Goal: Task Accomplishment & Management: Manage account settings

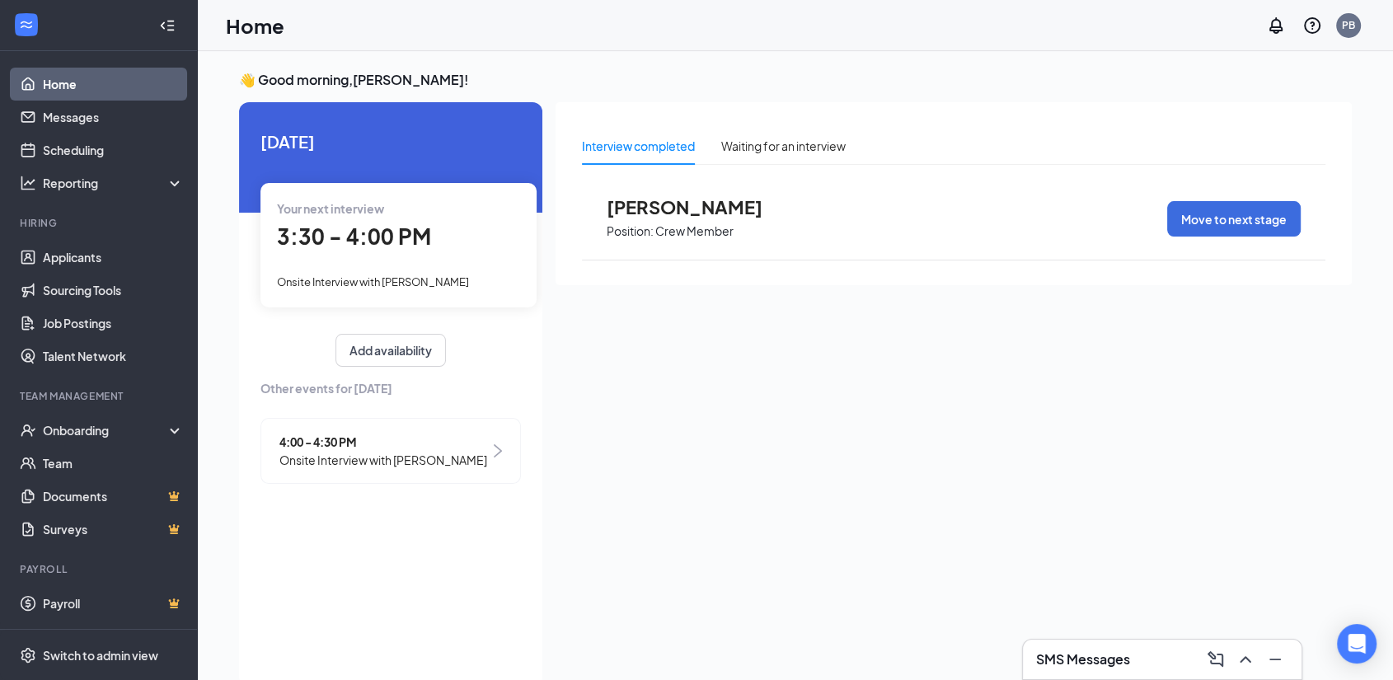
click at [360, 267] on div "Your next interview 3:30 - 4:00 PM Onsite Interview with [PERSON_NAME]" at bounding box center [398, 245] width 276 height 124
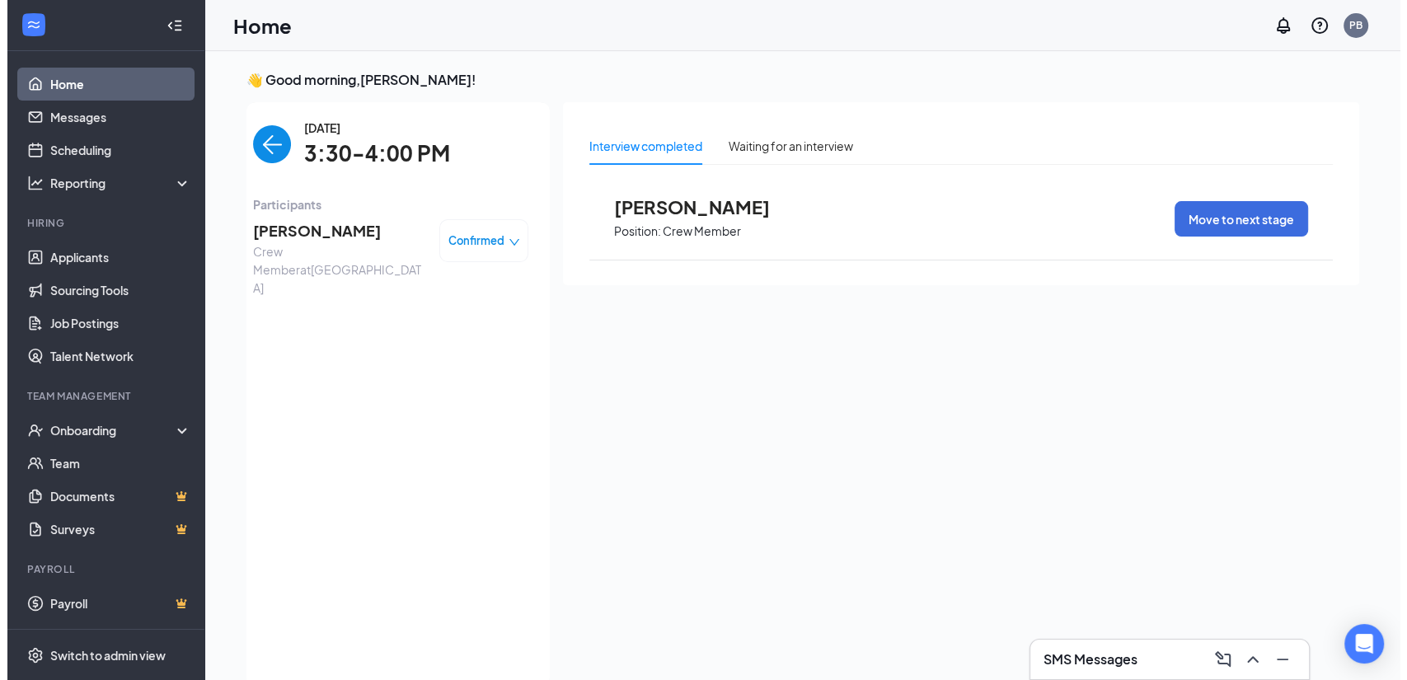
scroll to position [7, 0]
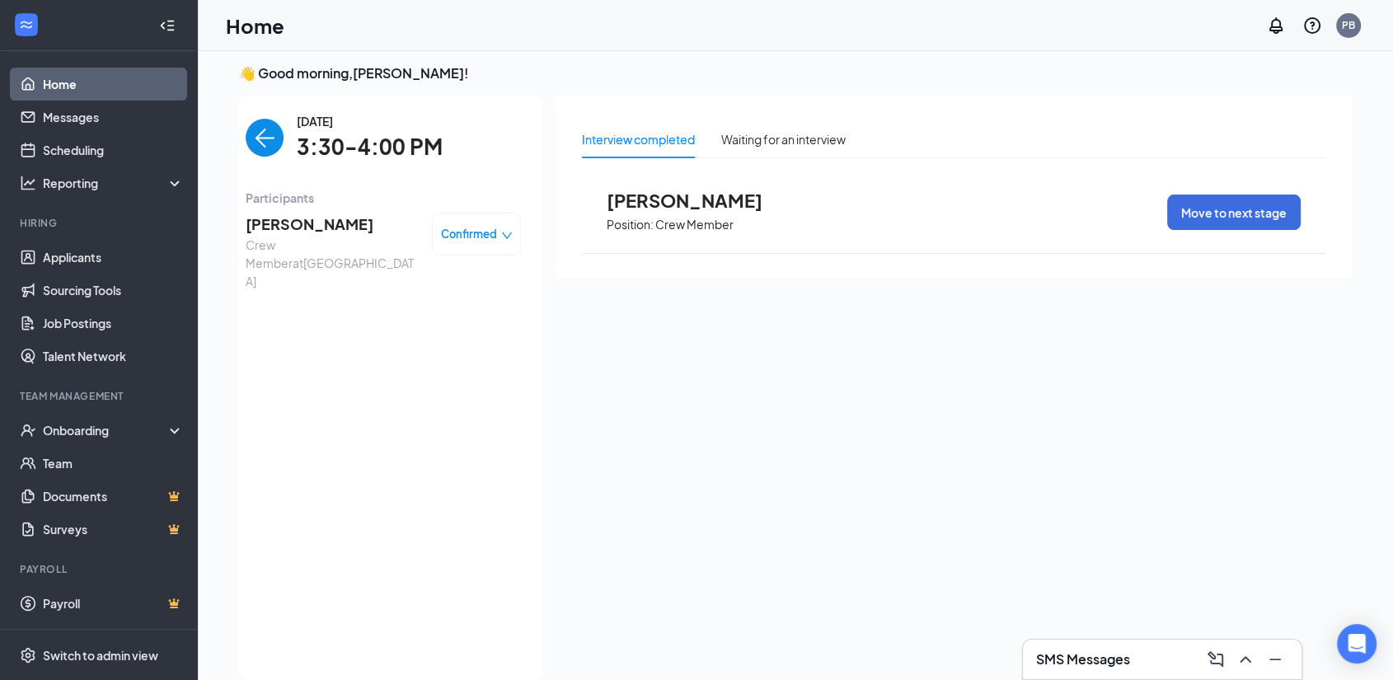
click at [340, 223] on span "[PERSON_NAME]" at bounding box center [332, 224] width 173 height 23
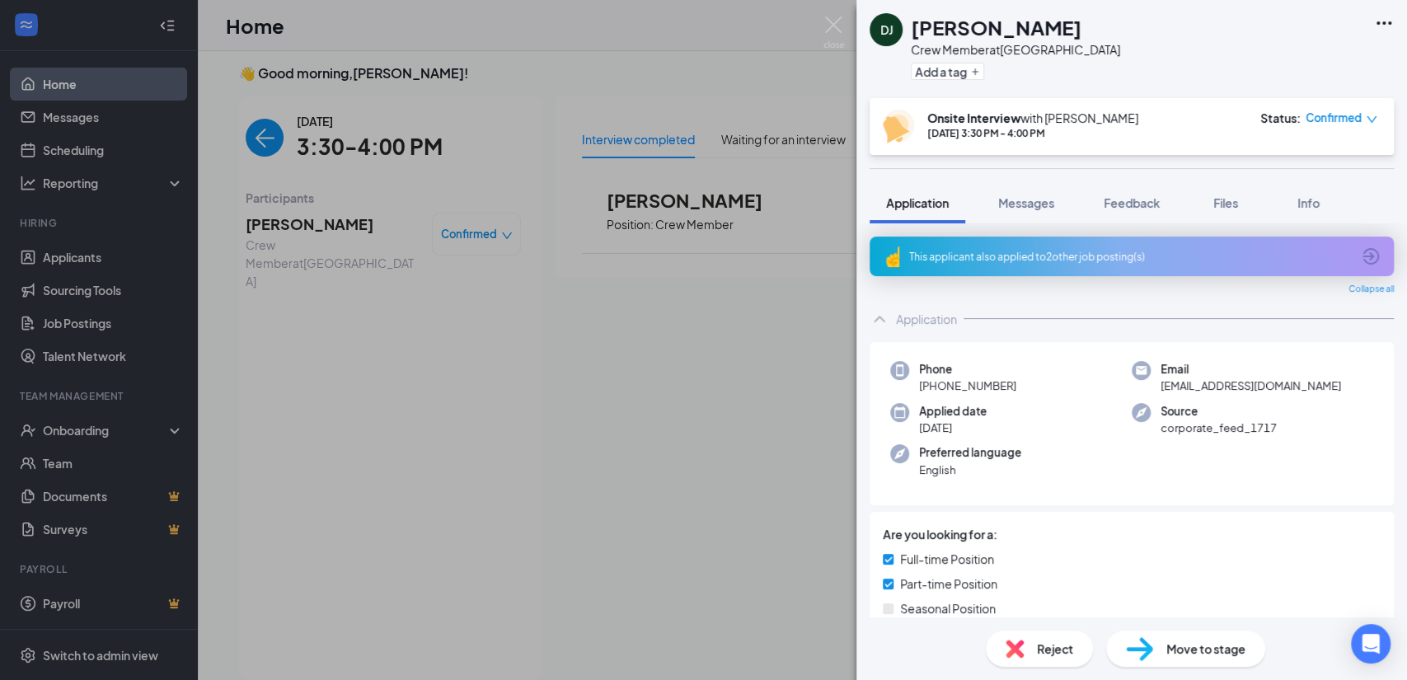
click at [1041, 250] on div "This applicant also applied to 2 other job posting(s)" at bounding box center [1130, 257] width 442 height 14
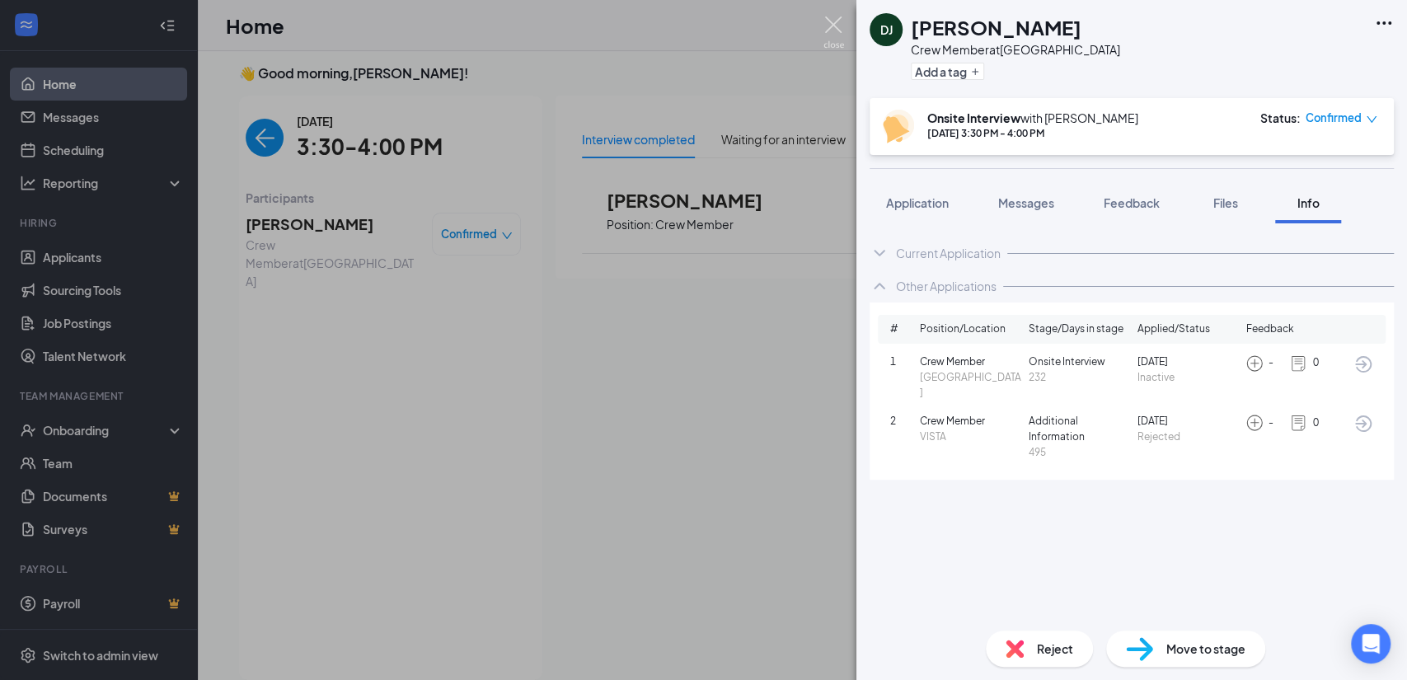
click at [832, 28] on img at bounding box center [833, 32] width 21 height 32
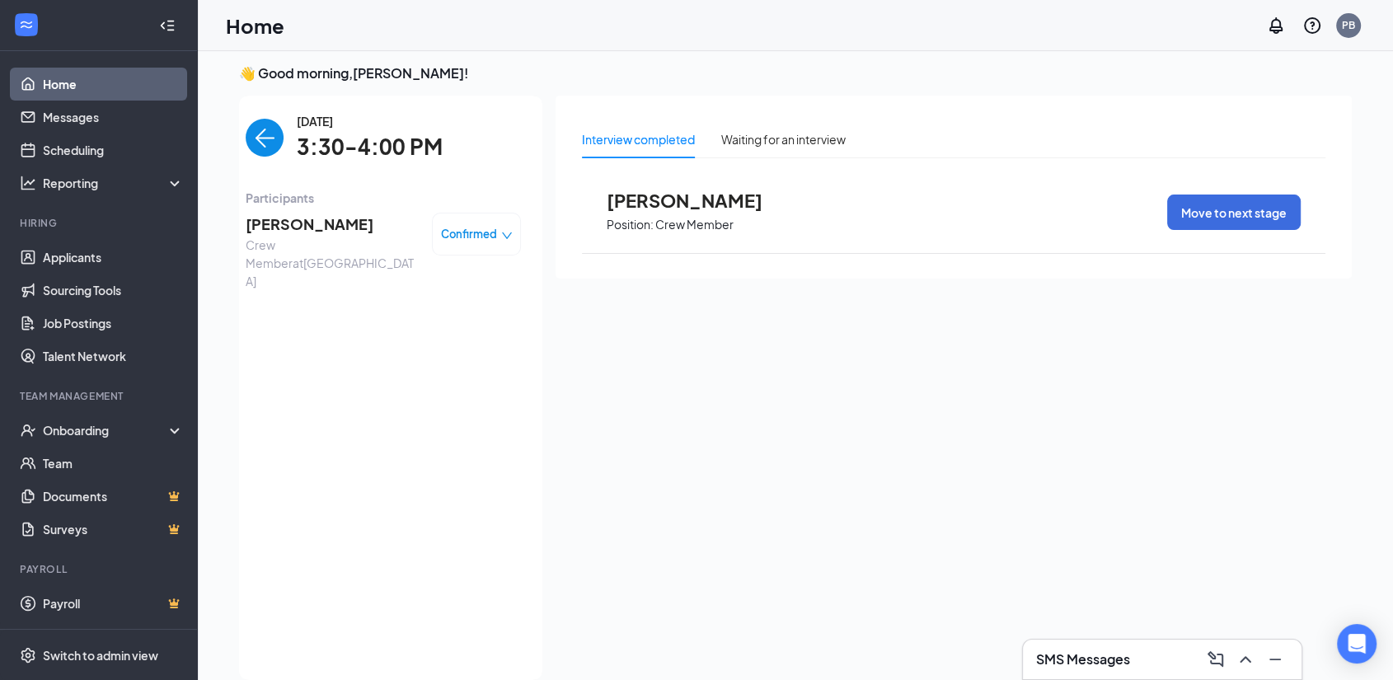
click at [274, 137] on img "back-button" at bounding box center [265, 138] width 38 height 38
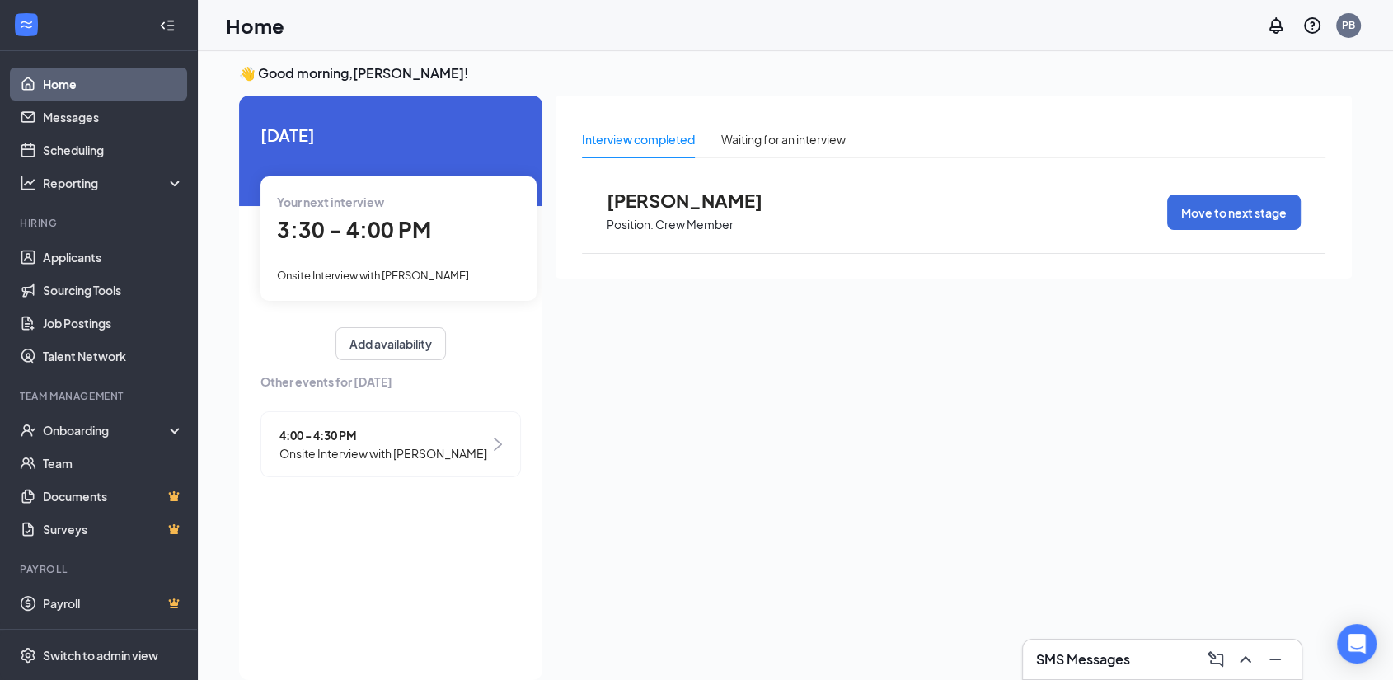
click at [363, 444] on span "Onsite Interview with [PERSON_NAME]" at bounding box center [383, 453] width 208 height 18
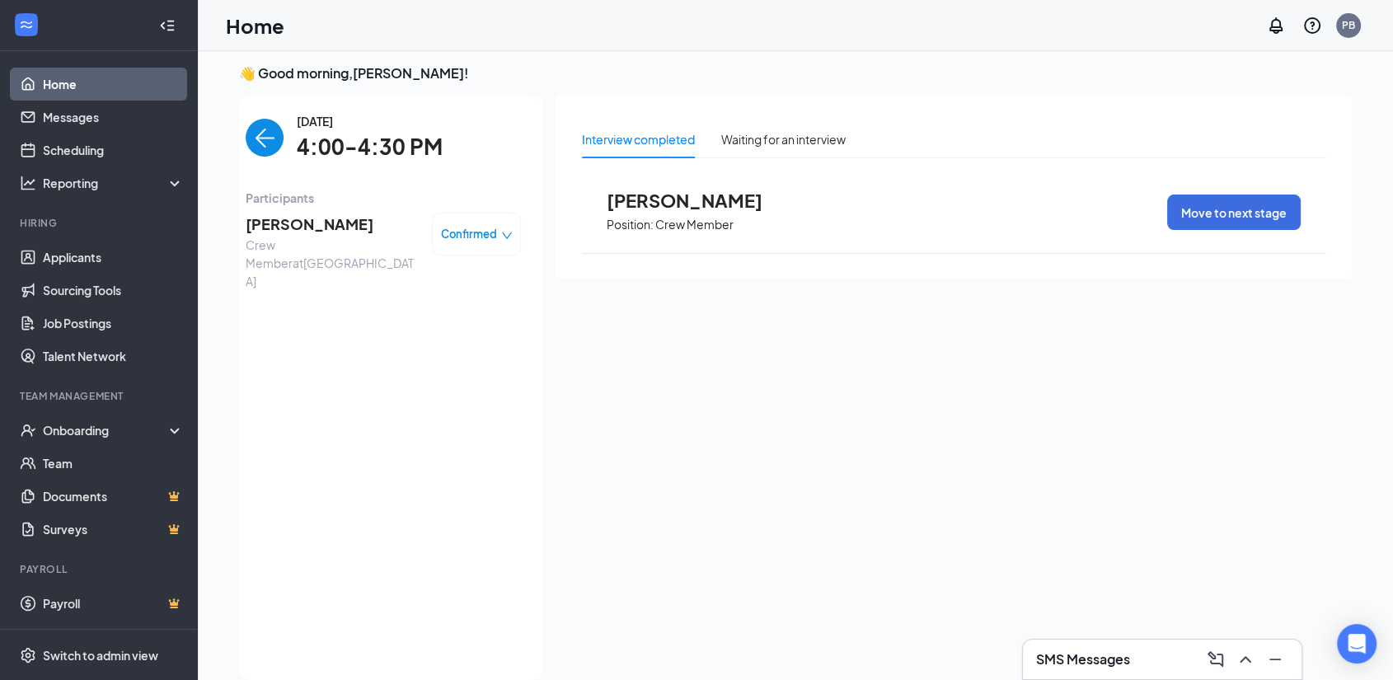
click at [349, 233] on span "[PERSON_NAME]" at bounding box center [332, 224] width 173 height 23
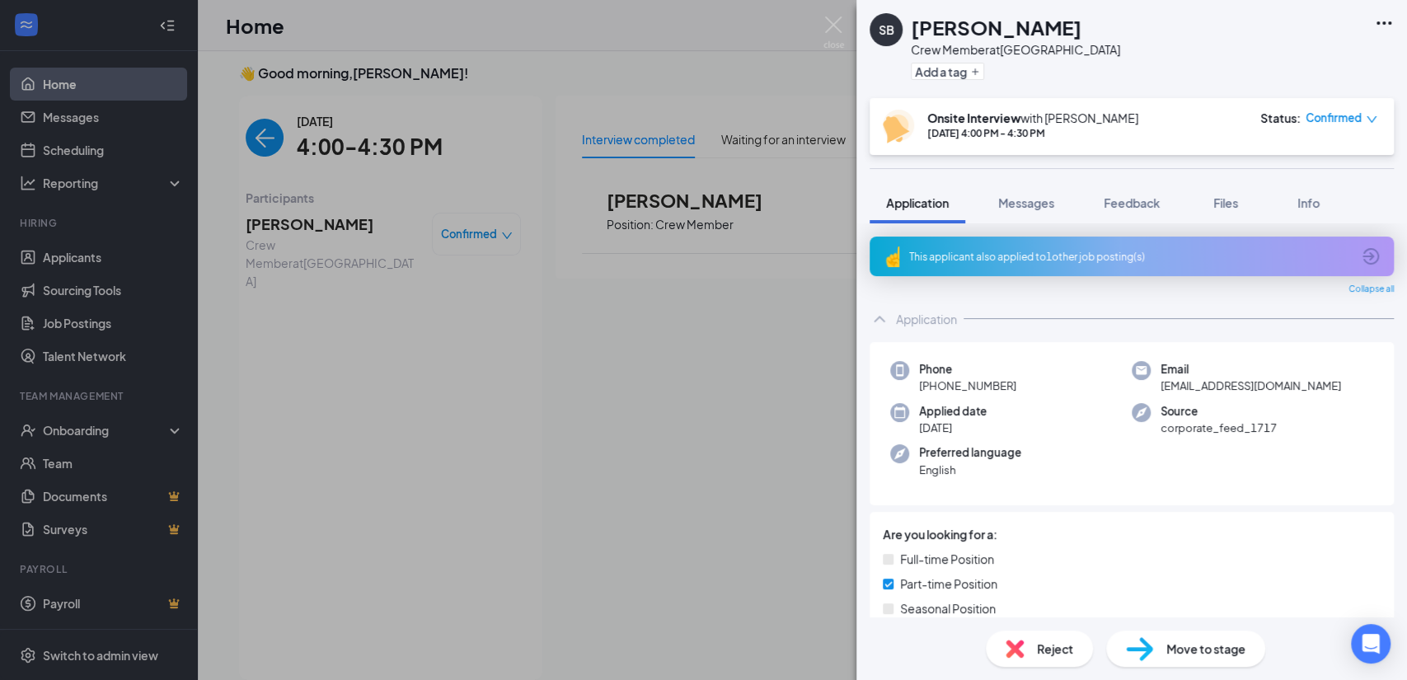
click at [1045, 259] on div "This applicant also applied to 1 other job posting(s)" at bounding box center [1130, 257] width 442 height 14
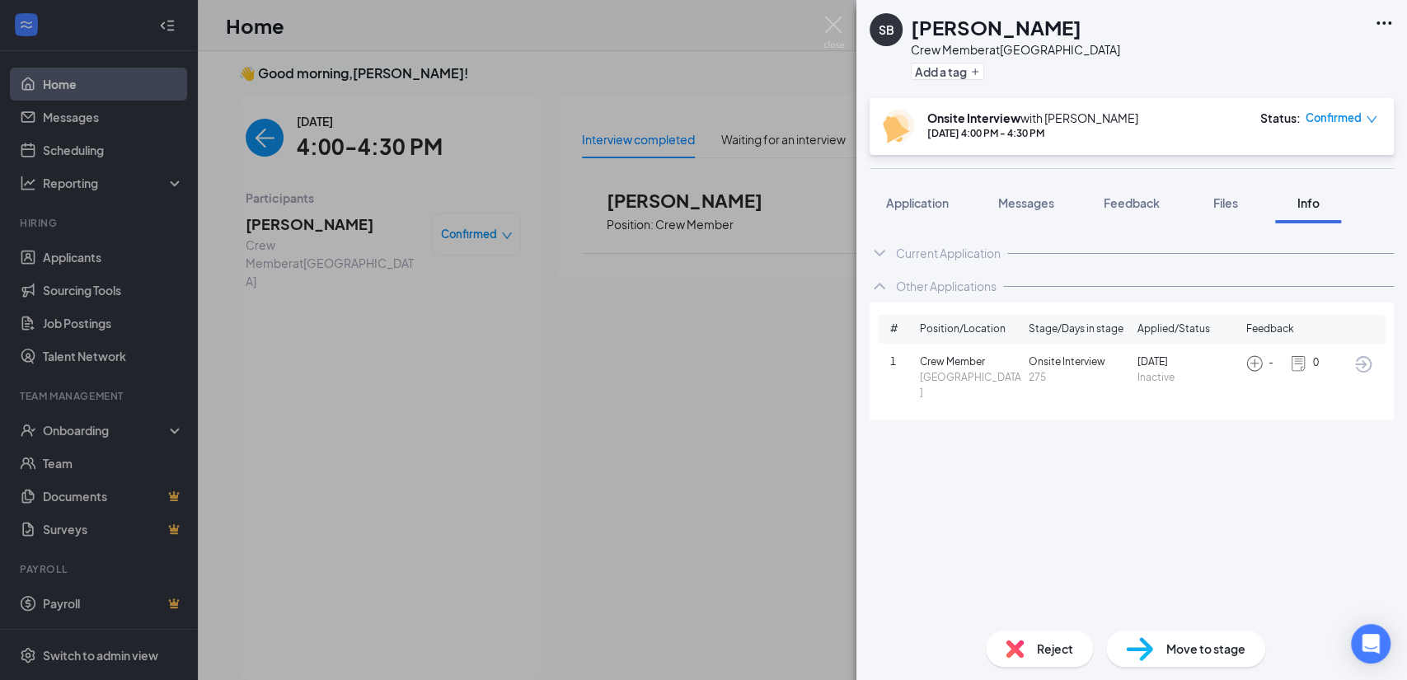
click at [1382, 16] on icon "Ellipses" at bounding box center [1384, 23] width 20 height 20
click at [1303, 53] on link "View full application" at bounding box center [1258, 53] width 106 height 18
click at [826, 24] on img at bounding box center [833, 32] width 21 height 32
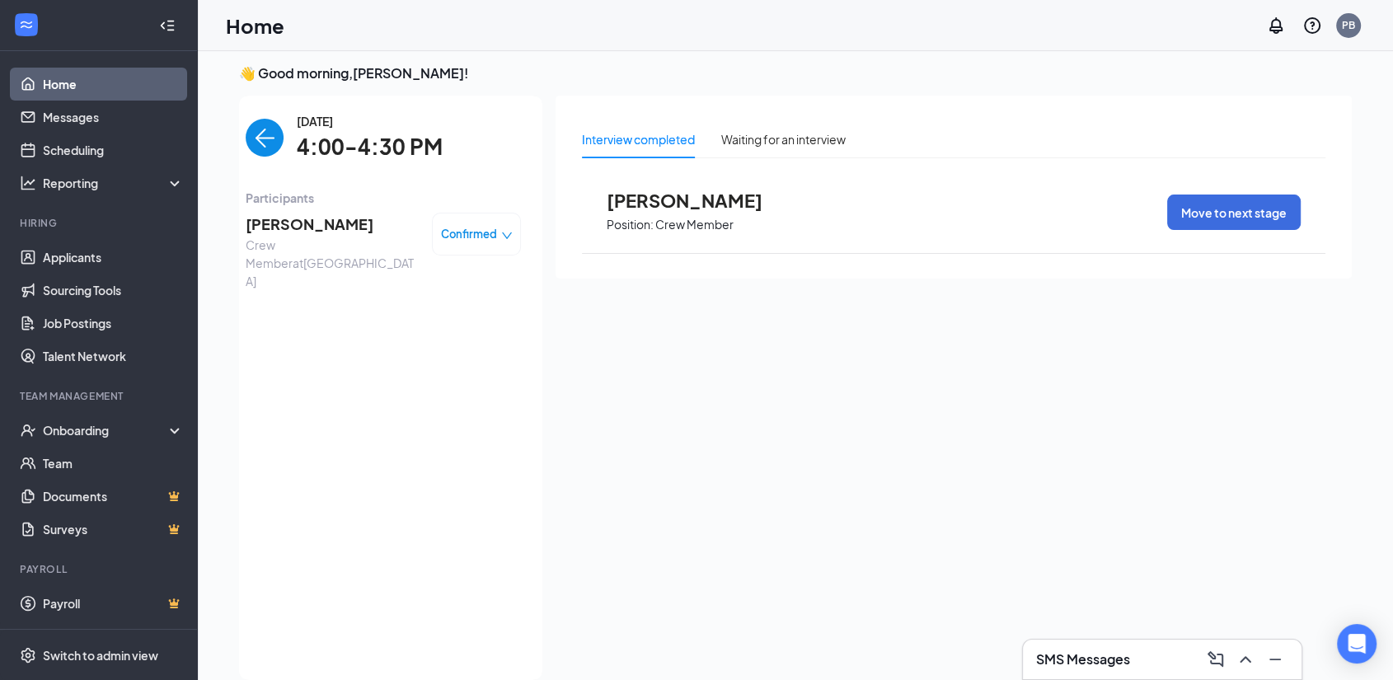
click at [265, 143] on img "back-button" at bounding box center [265, 138] width 38 height 38
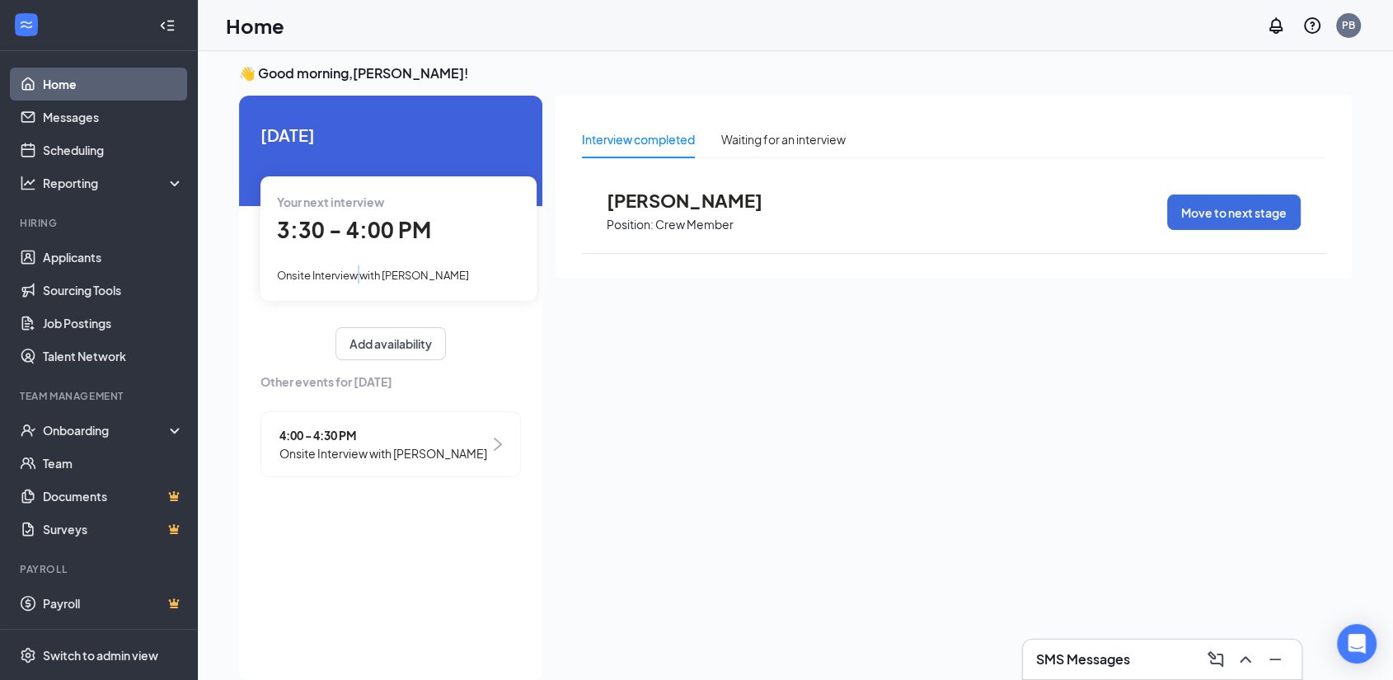
click at [360, 273] on span "Onsite Interview with [PERSON_NAME]" at bounding box center [373, 275] width 192 height 13
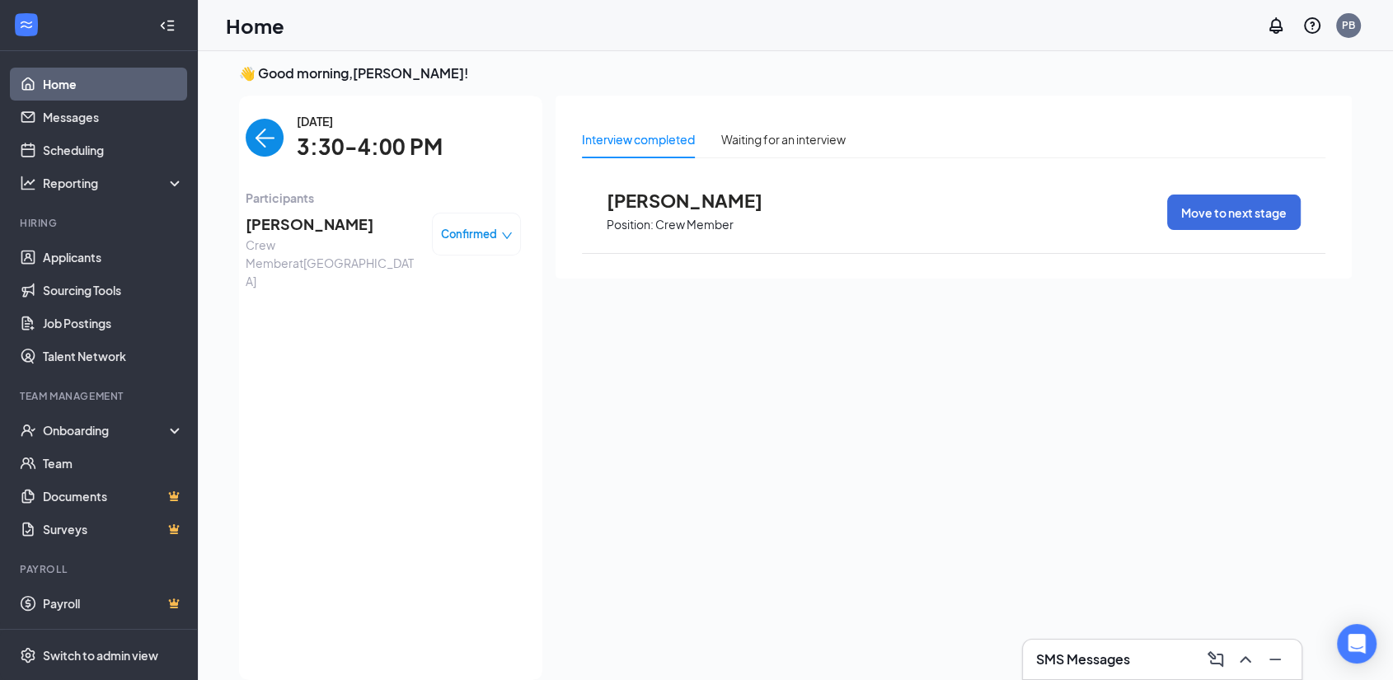
click at [347, 218] on span "[PERSON_NAME]" at bounding box center [332, 224] width 173 height 23
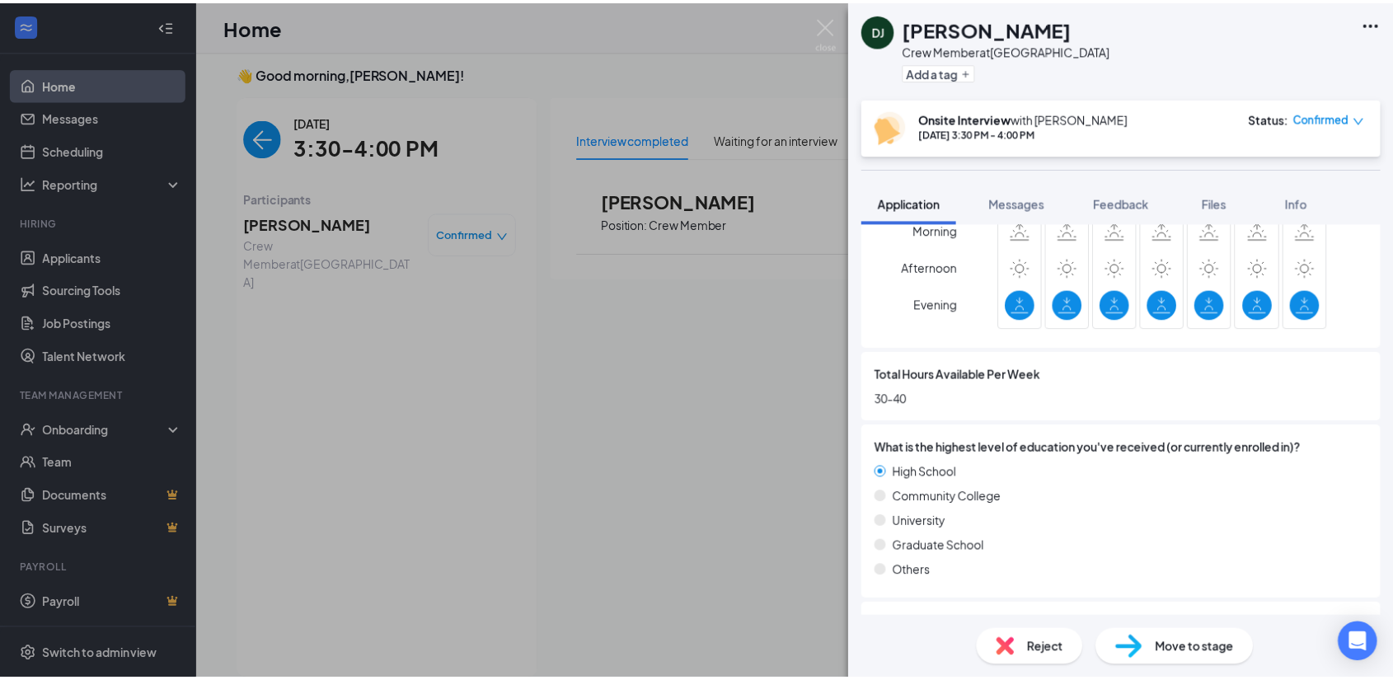
scroll to position [916, 0]
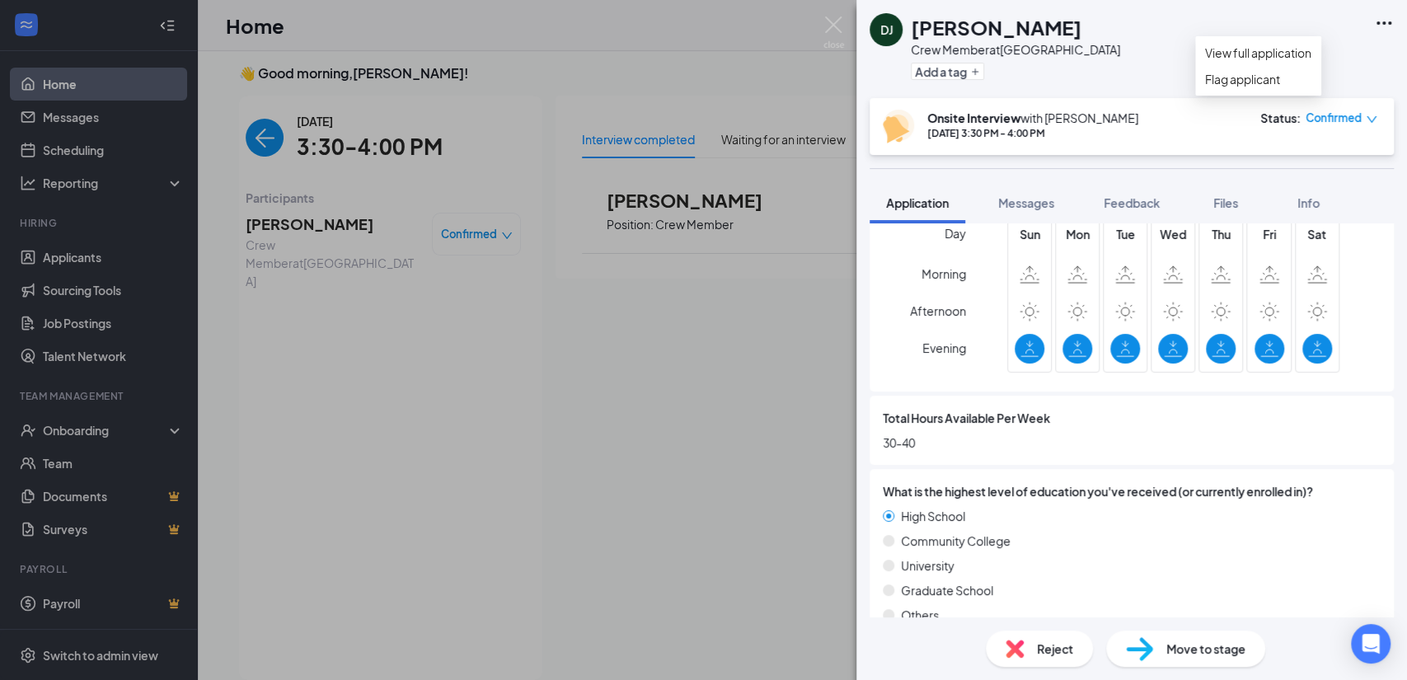
click at [1379, 19] on icon "Ellipses" at bounding box center [1384, 23] width 20 height 20
click at [1297, 59] on link "View full application" at bounding box center [1258, 53] width 106 height 18
click at [830, 33] on img at bounding box center [833, 32] width 21 height 32
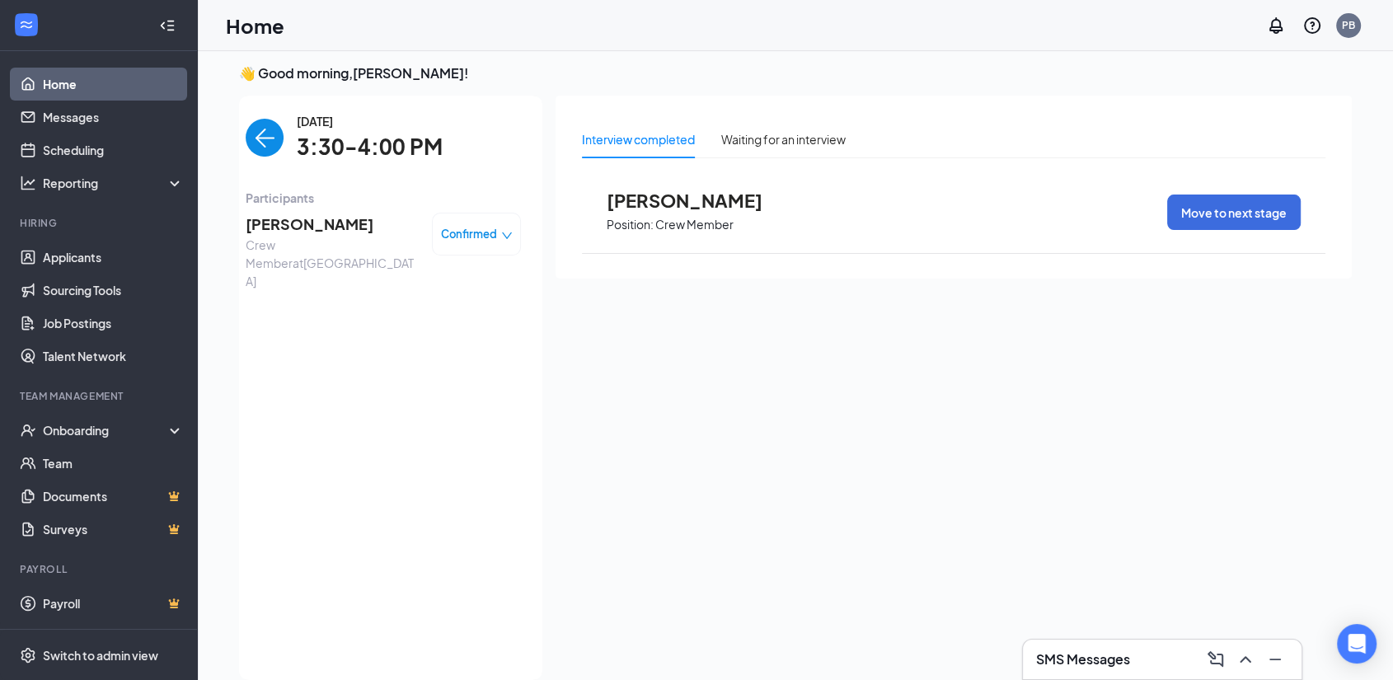
click at [263, 142] on img "back-button" at bounding box center [265, 138] width 38 height 38
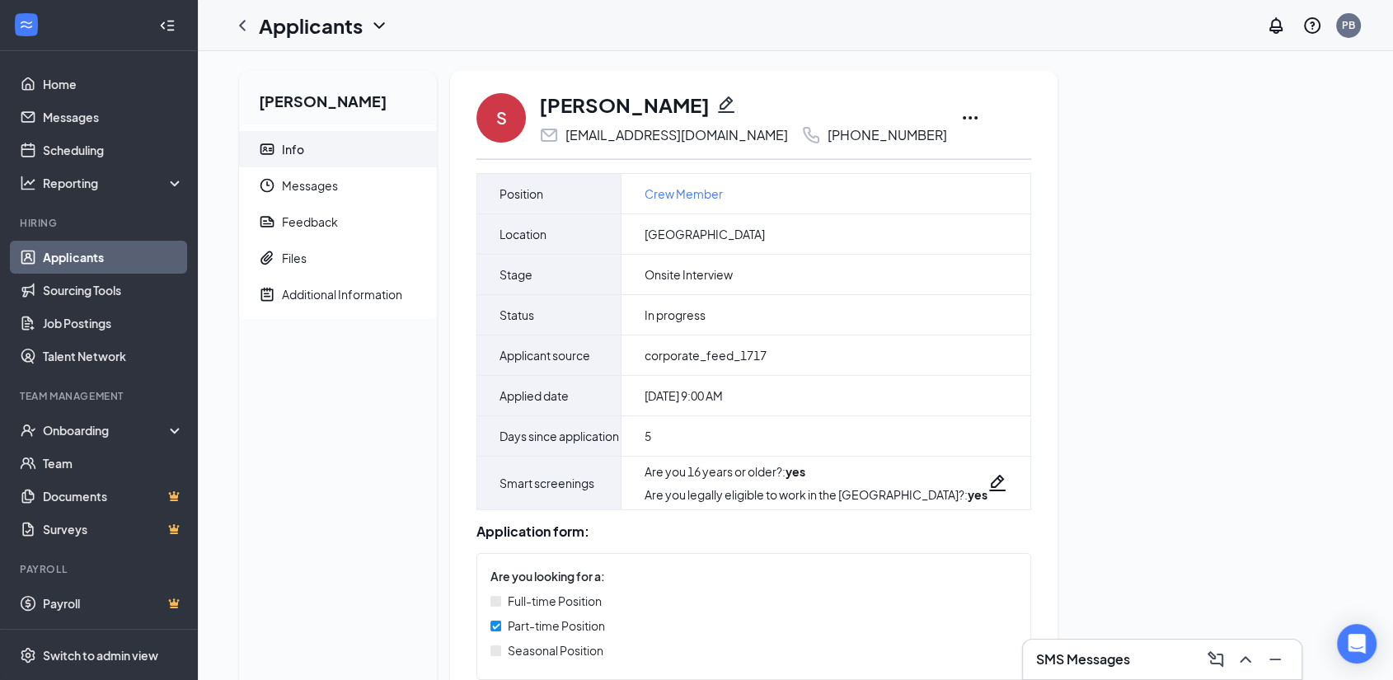
click at [963, 118] on icon "Ellipses" at bounding box center [970, 117] width 15 height 3
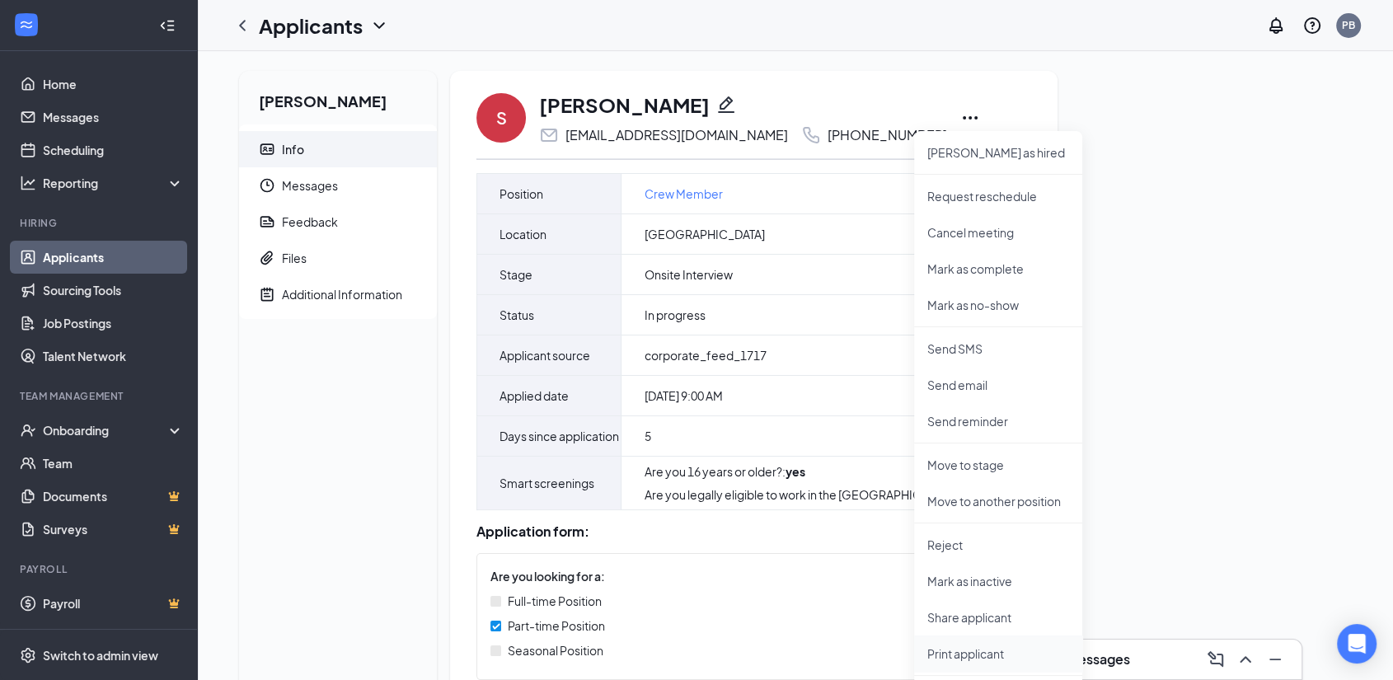
click at [957, 650] on p "Print applicant" at bounding box center [998, 653] width 142 height 16
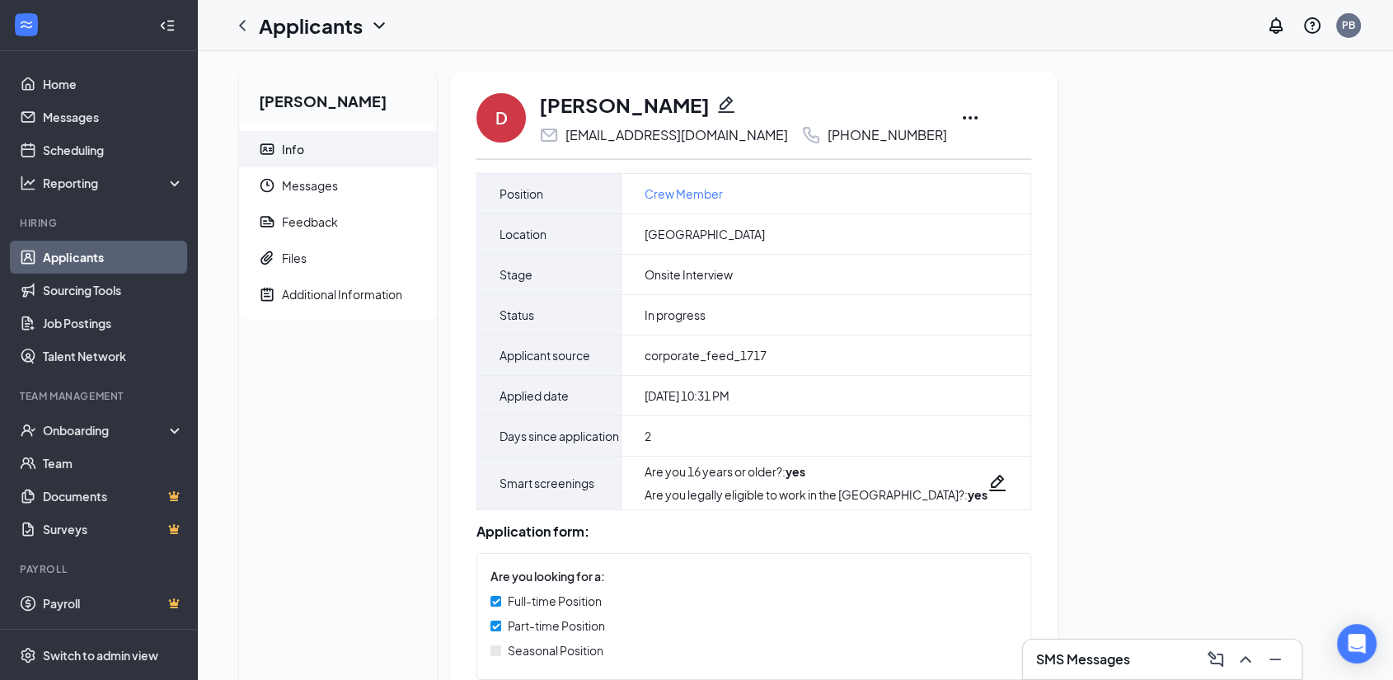
click at [960, 116] on icon "Ellipses" at bounding box center [970, 118] width 20 height 20
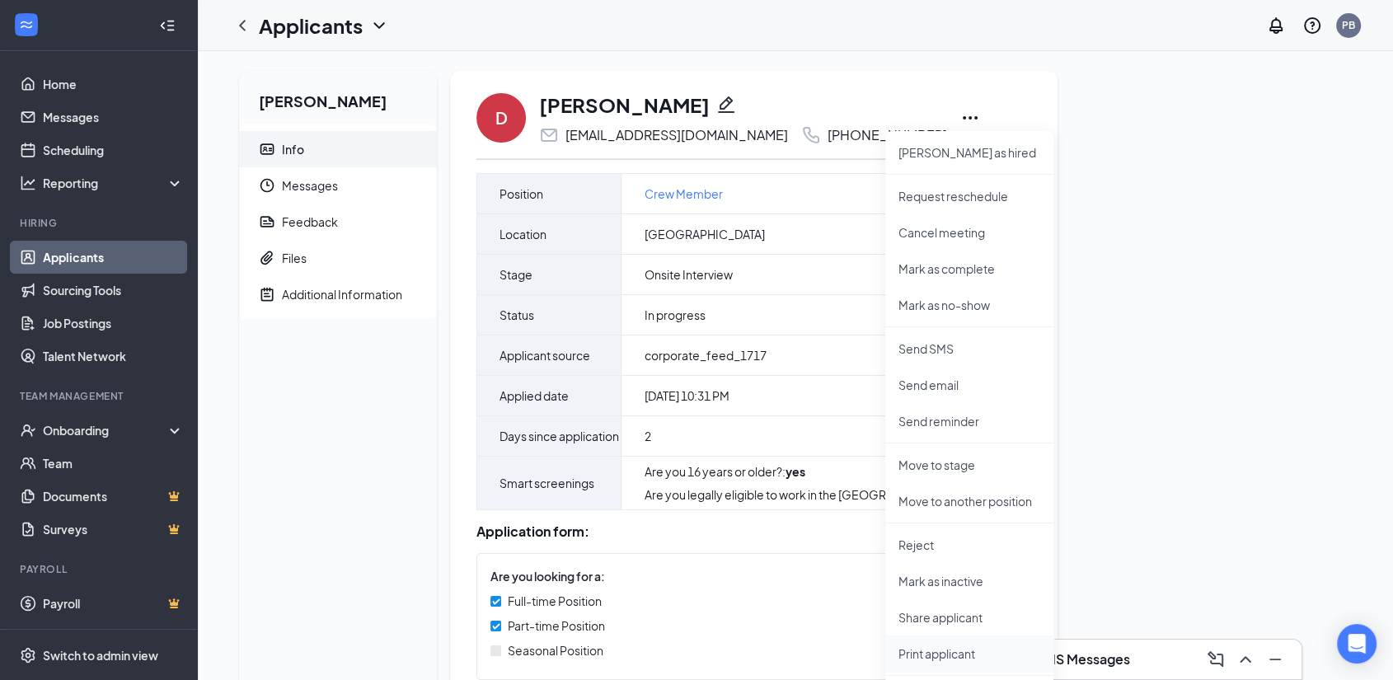
click at [935, 651] on p "Print applicant" at bounding box center [969, 653] width 142 height 16
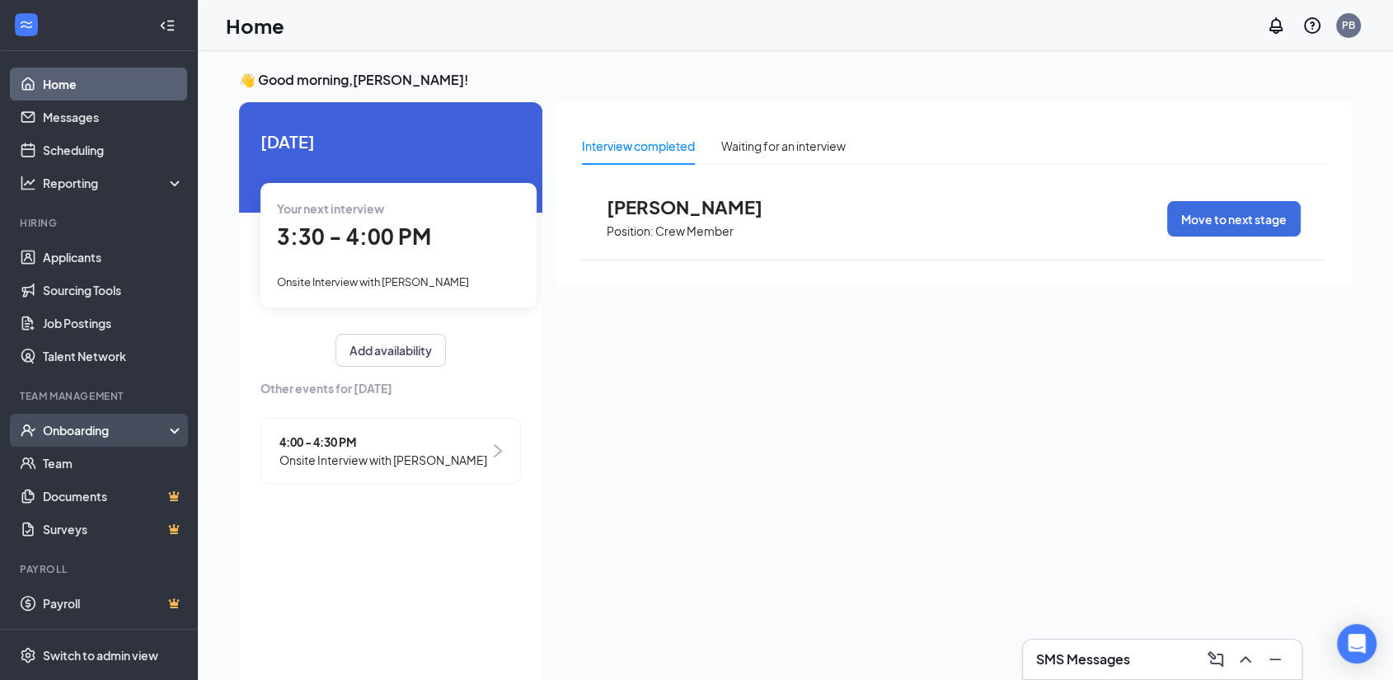
click at [86, 429] on div "Onboarding" at bounding box center [106, 430] width 127 height 16
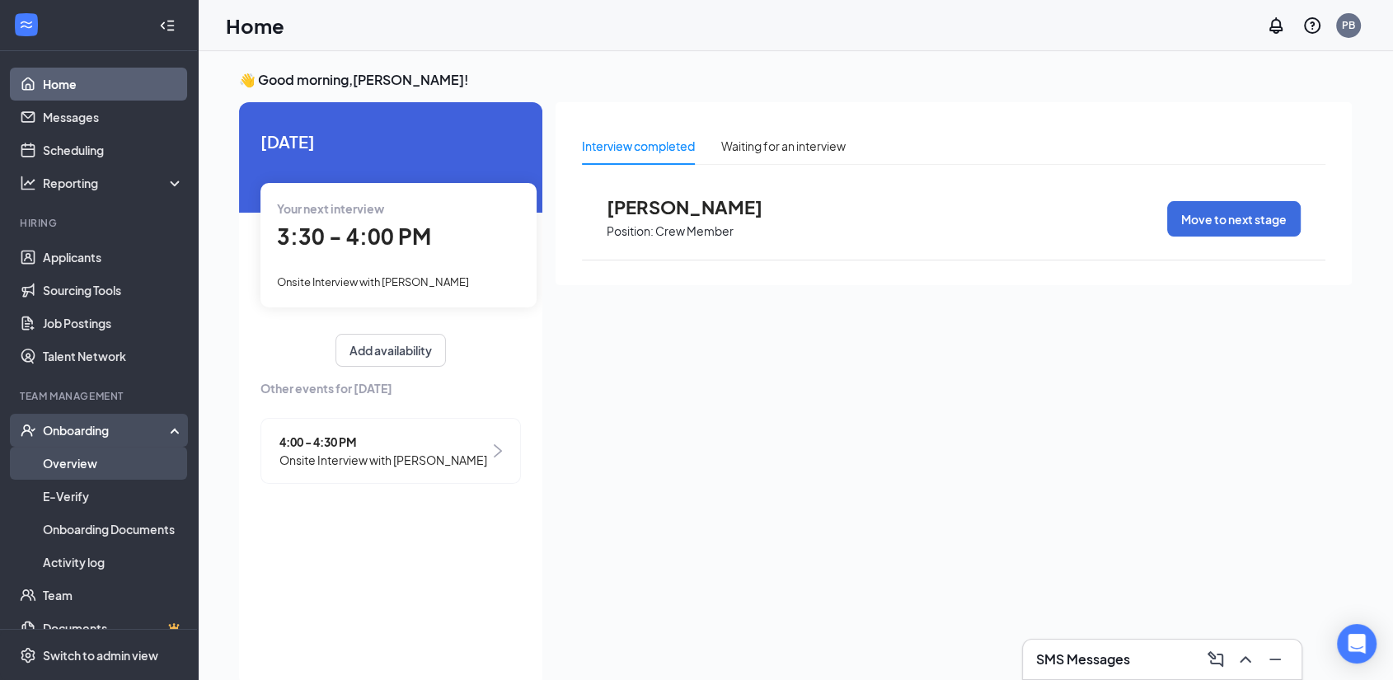
click at [82, 458] on link "Overview" at bounding box center [113, 463] width 141 height 33
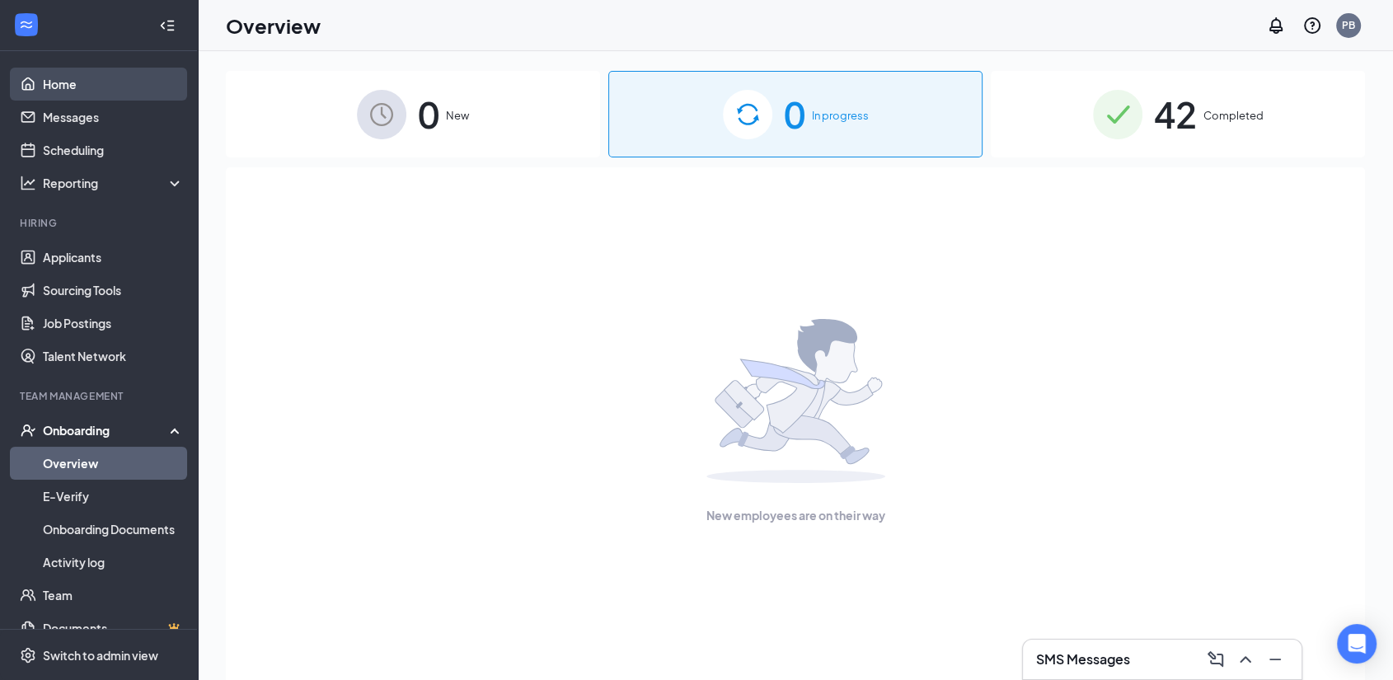
click at [68, 77] on link "Home" at bounding box center [113, 84] width 141 height 33
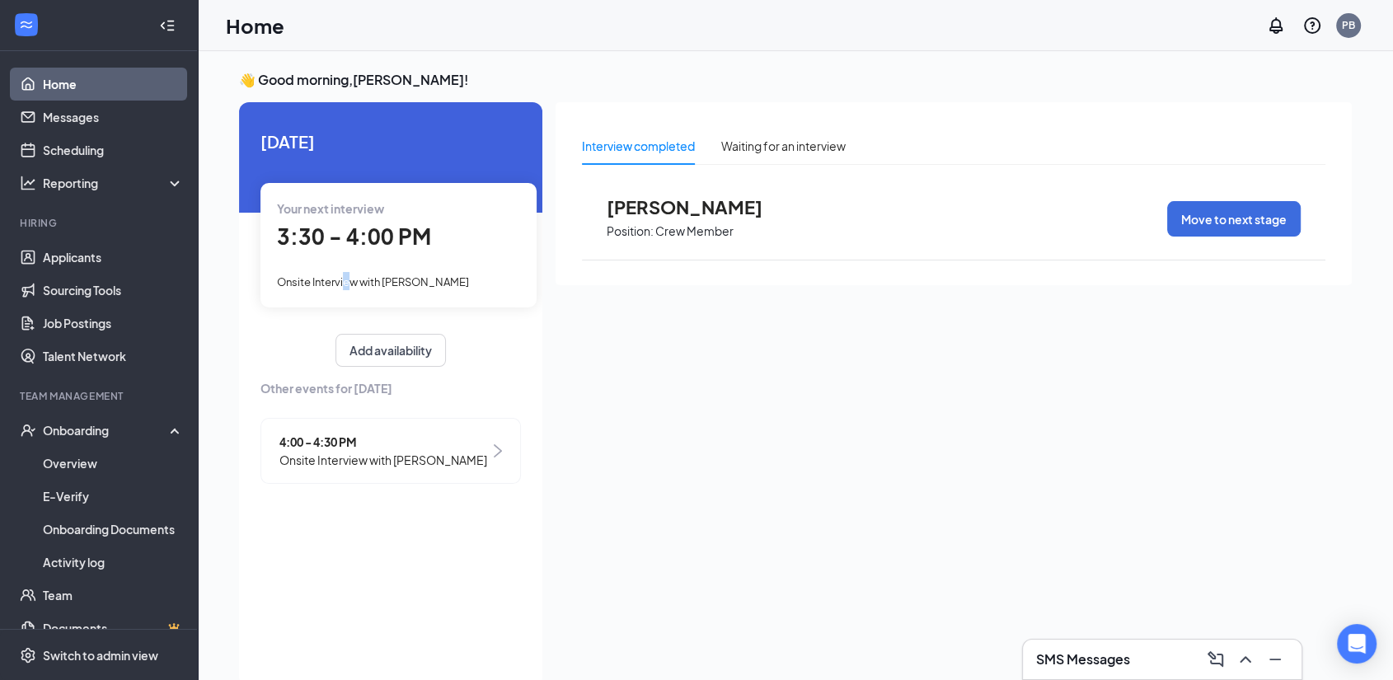
click at [347, 283] on span "Onsite Interview with [PERSON_NAME]" at bounding box center [373, 281] width 192 height 13
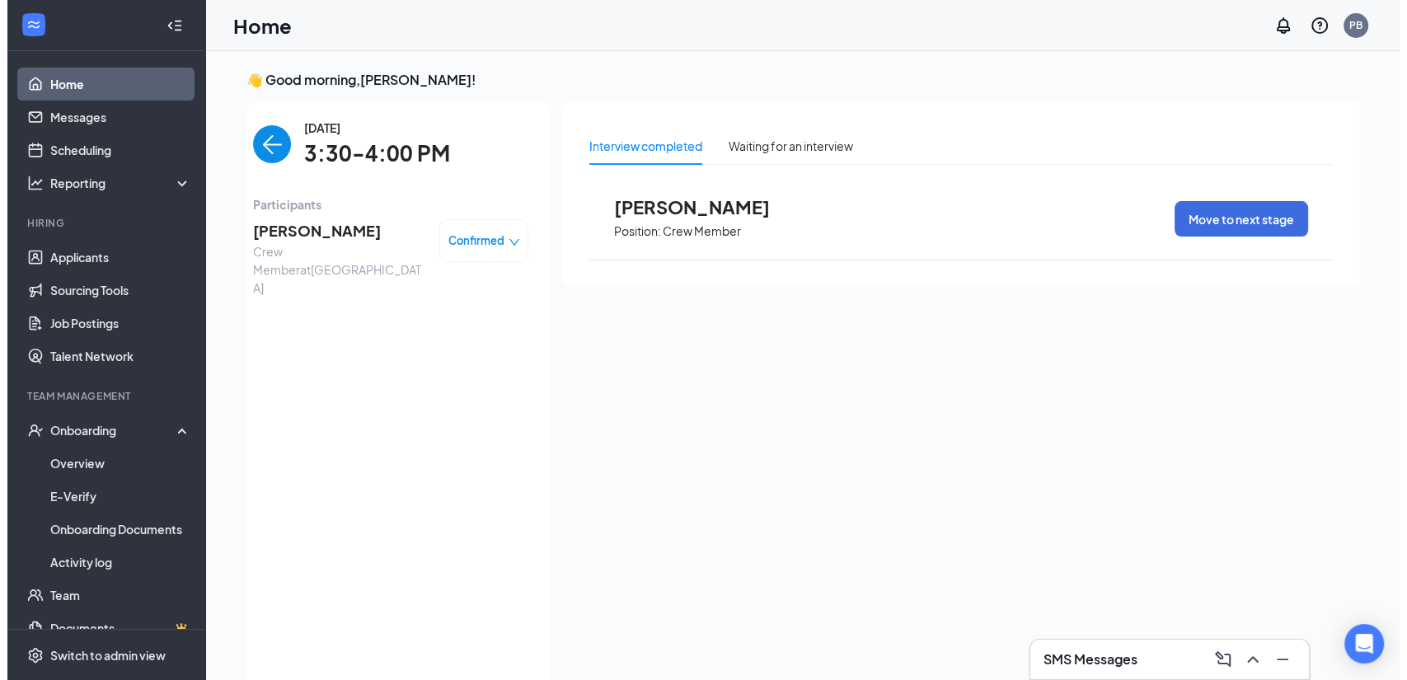
scroll to position [7, 0]
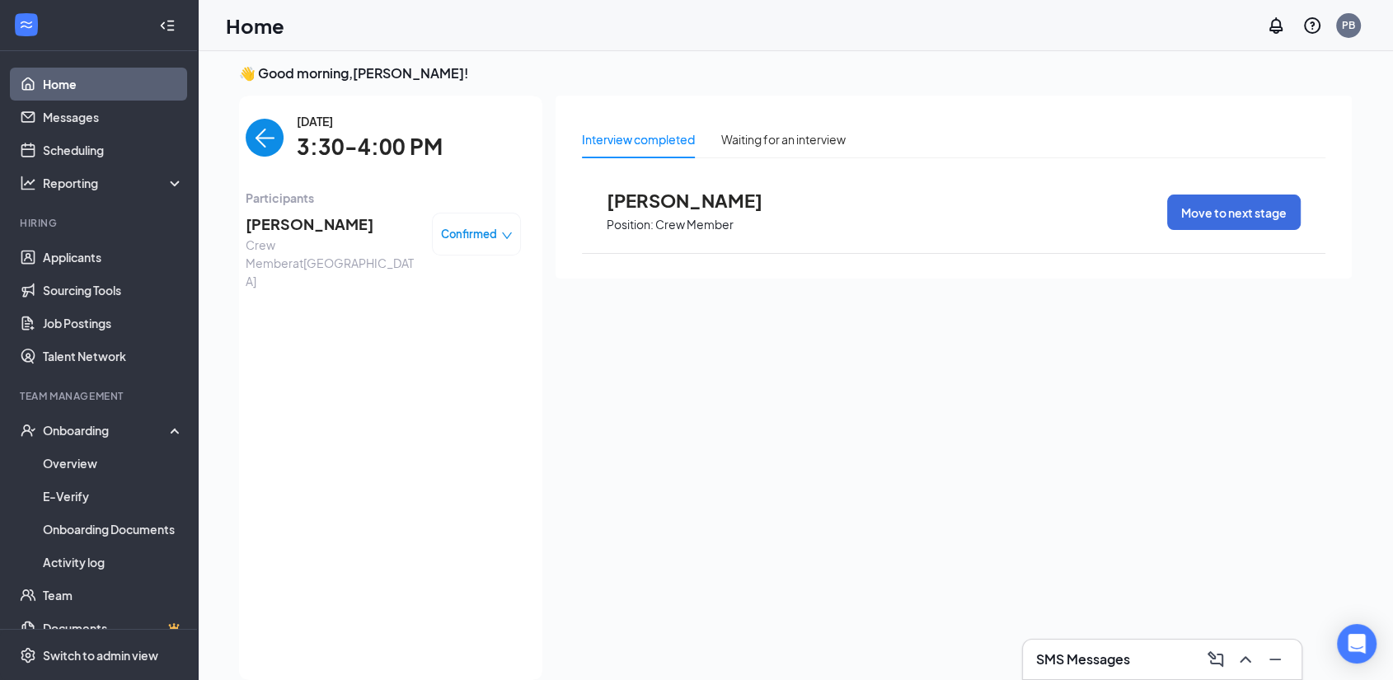
click at [349, 220] on span "[PERSON_NAME]" at bounding box center [332, 224] width 173 height 23
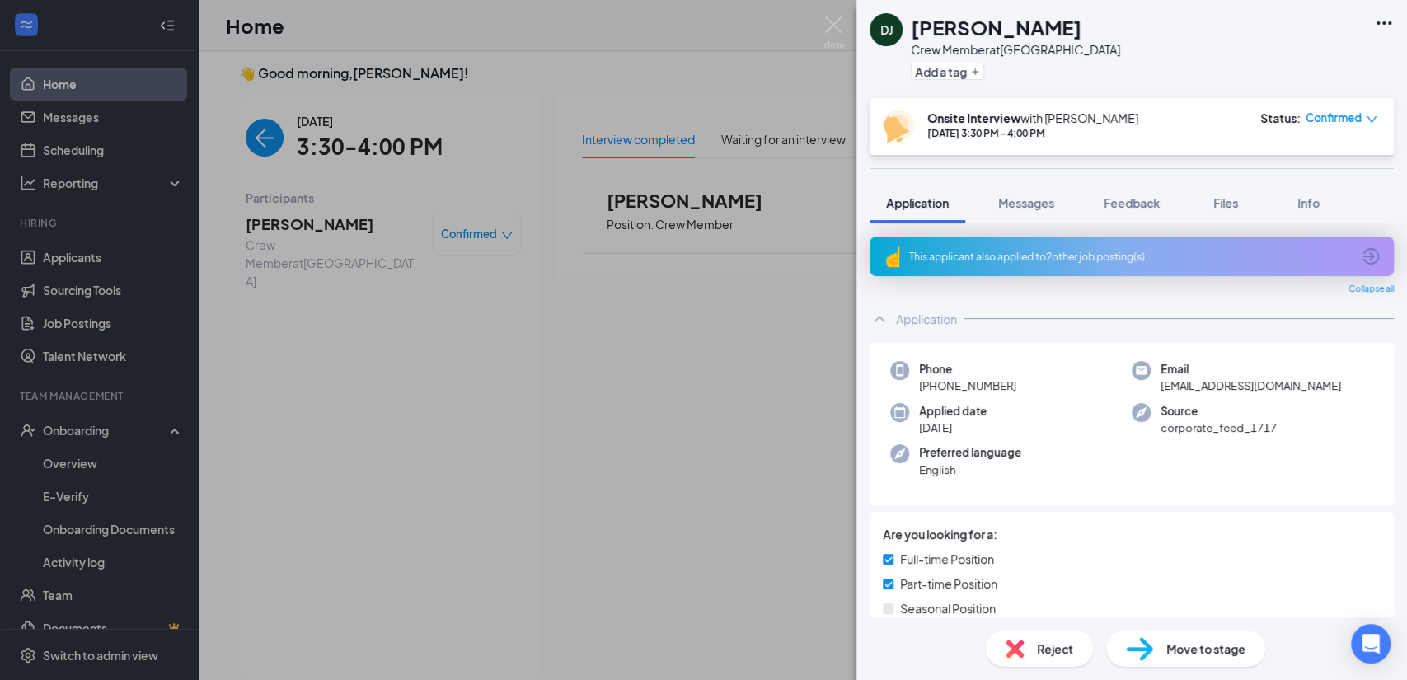
click at [1094, 250] on div "This applicant also applied to 2 other job posting(s)" at bounding box center [1130, 257] width 442 height 14
